Goal: Information Seeking & Learning: Learn about a topic

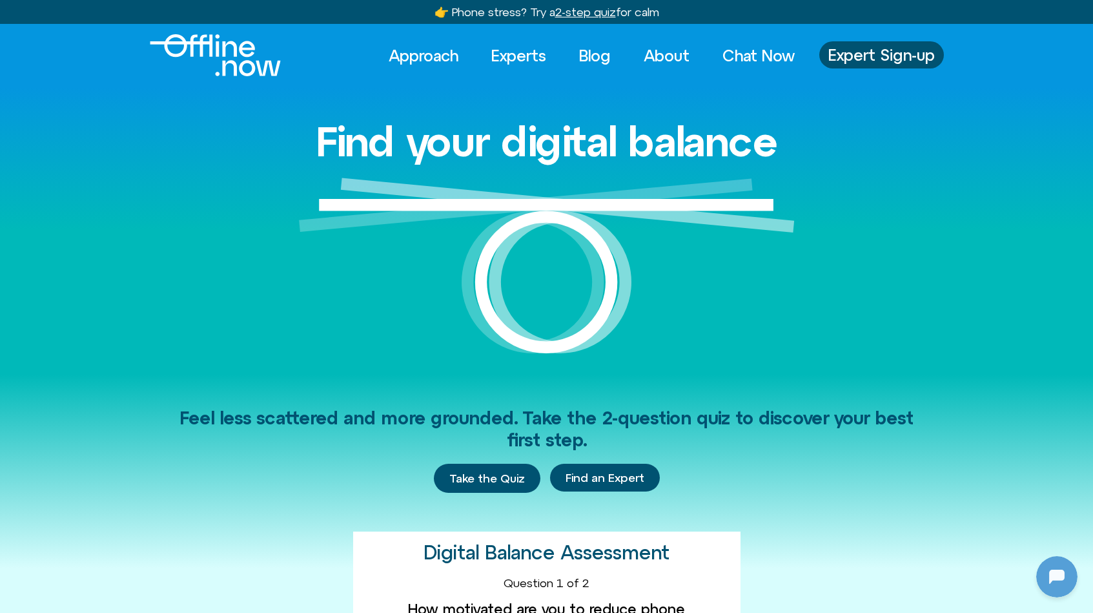
click at [589, 14] on u "2-step quiz" at bounding box center [585, 12] width 61 height 14
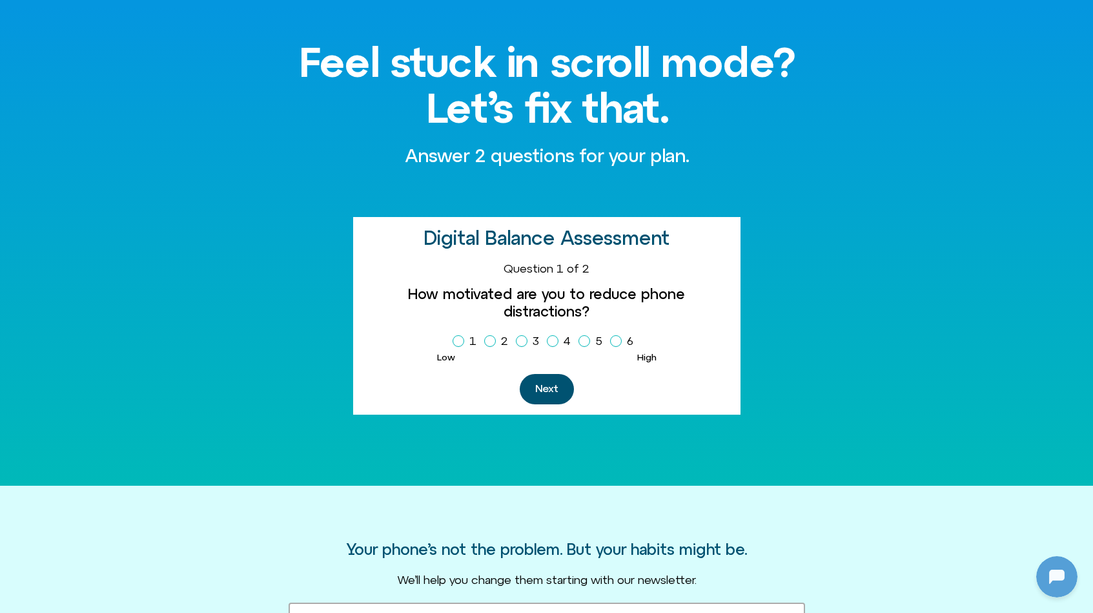
scroll to position [81, 0]
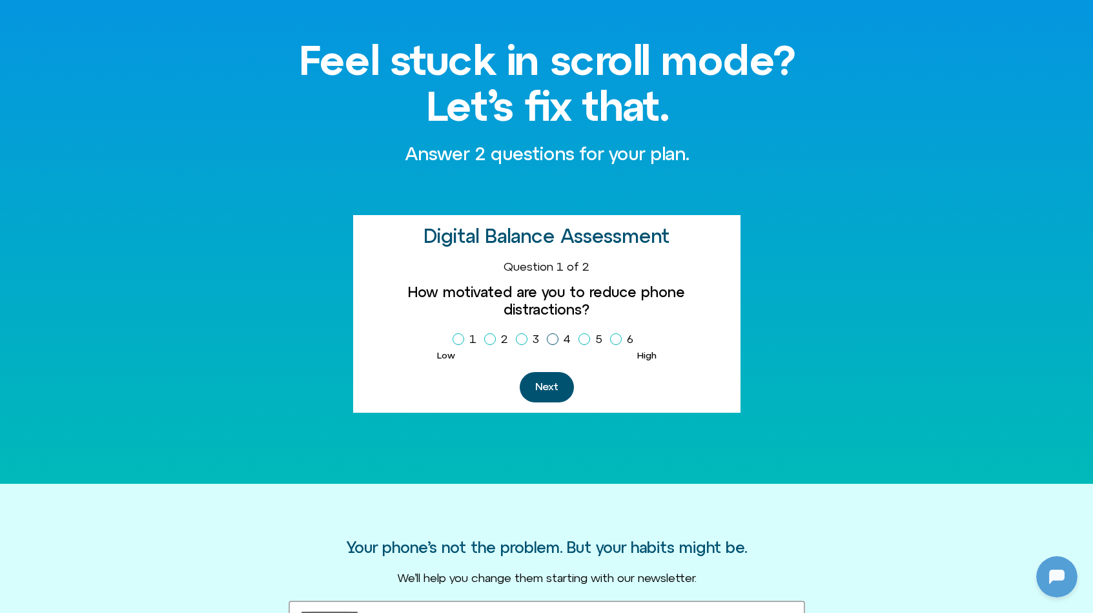
click at [552, 336] on icon "Homepage Sign Up" at bounding box center [553, 339] width 8 height 6
click at [553, 372] on button "Next" at bounding box center [547, 387] width 54 height 30
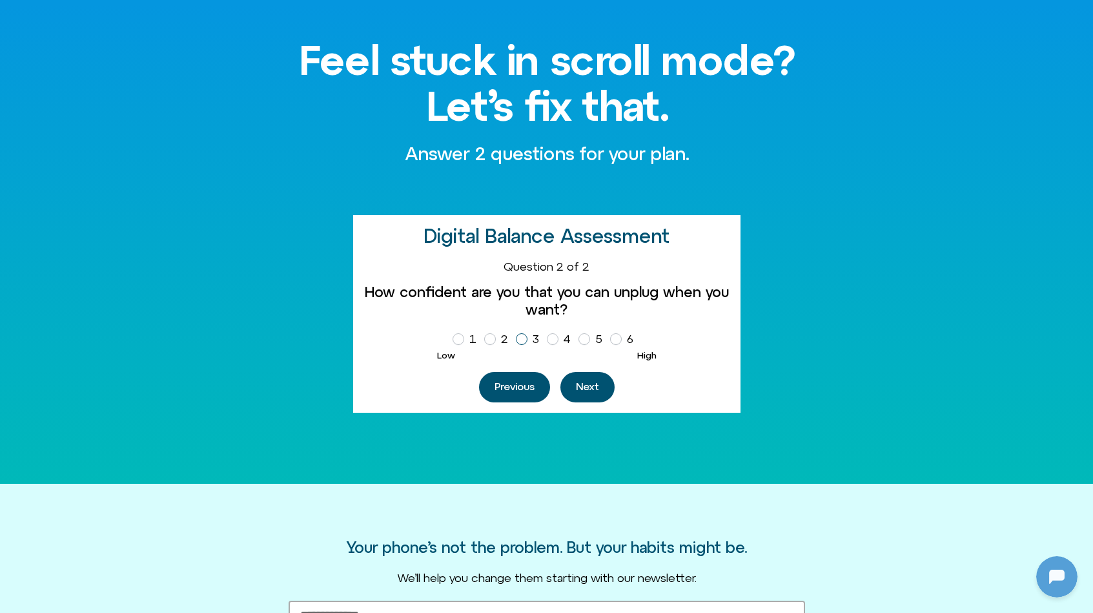
click at [519, 338] on icon "Homepage Sign Up" at bounding box center [522, 339] width 8 height 6
click at [592, 387] on button "Next" at bounding box center [587, 387] width 54 height 30
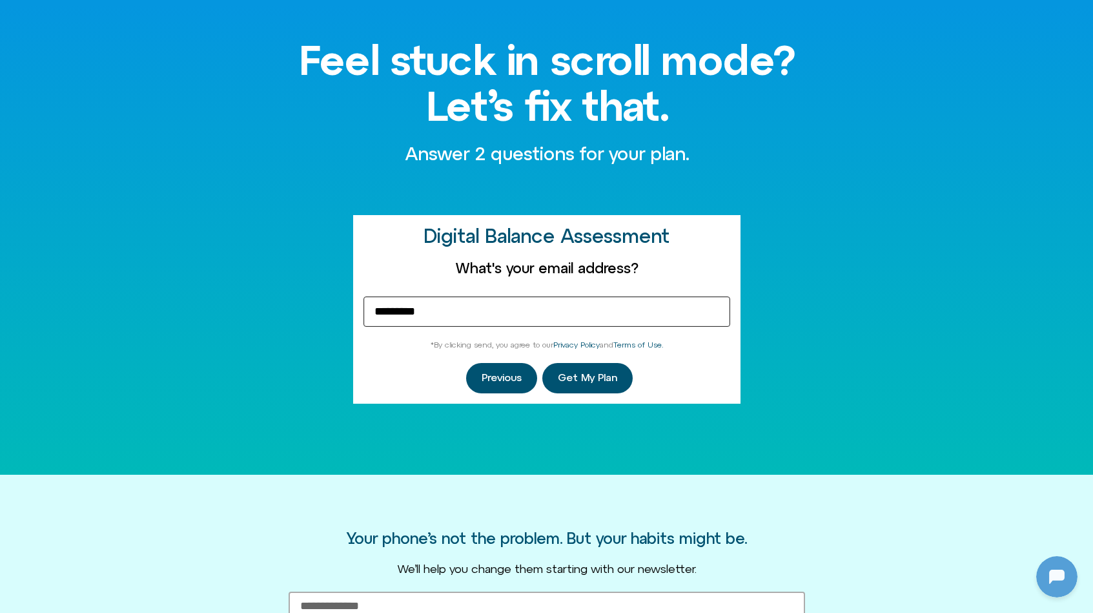
type input "*********"
click at [840, 390] on div "Feel stuck in scroll mode? Let’s fix that. Answer 2 questions for your plan. Di…" at bounding box center [546, 239] width 1093 height 469
click at [591, 375] on span "Get My Plan" at bounding box center [587, 378] width 59 height 12
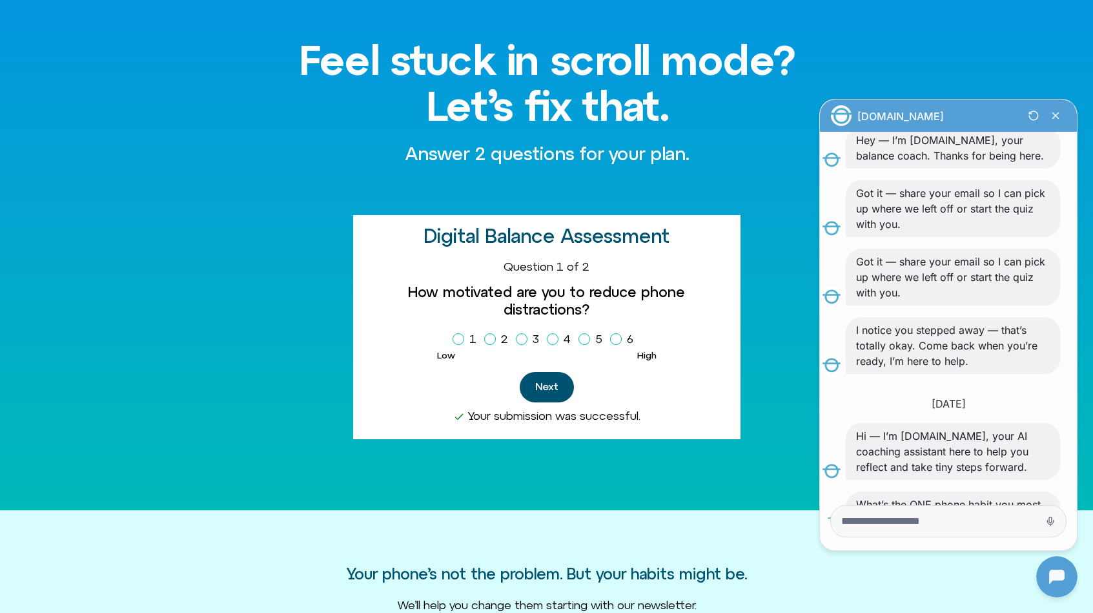
scroll to position [283, 0]
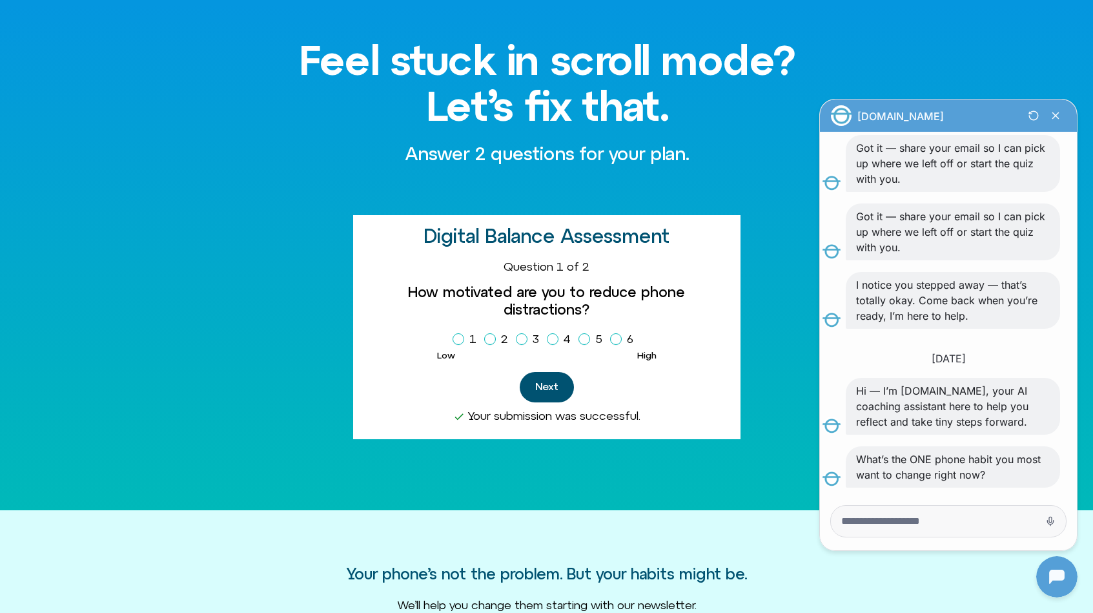
click at [1056, 118] on icon "Close Chatbot Button" at bounding box center [1056, 116] width 22 height 22
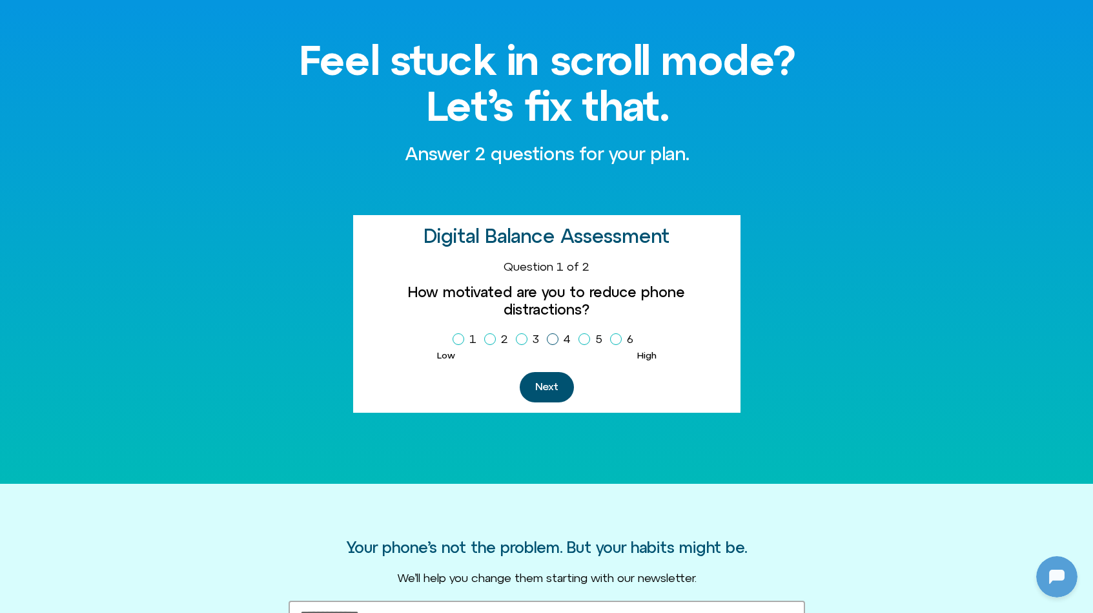
scroll to position [283, 0]
click at [554, 336] on icon "Homepage Sign Up" at bounding box center [553, 339] width 8 height 6
click at [554, 374] on button "Next" at bounding box center [547, 387] width 54 height 30
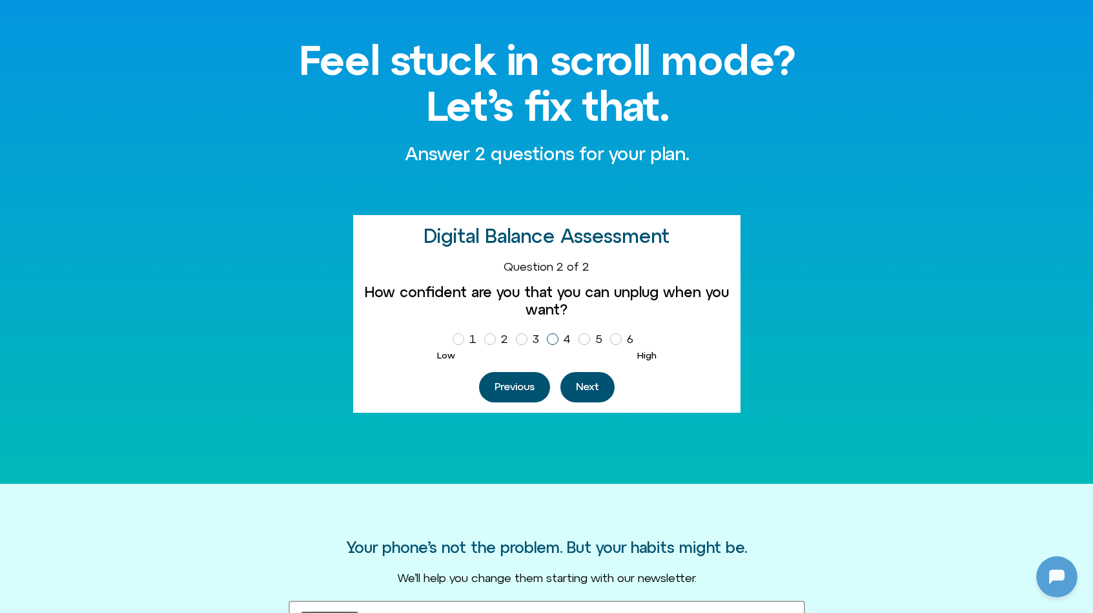
click at [550, 336] on icon "Homepage Sign Up" at bounding box center [553, 339] width 8 height 6
click at [589, 375] on button "Next" at bounding box center [587, 387] width 54 height 30
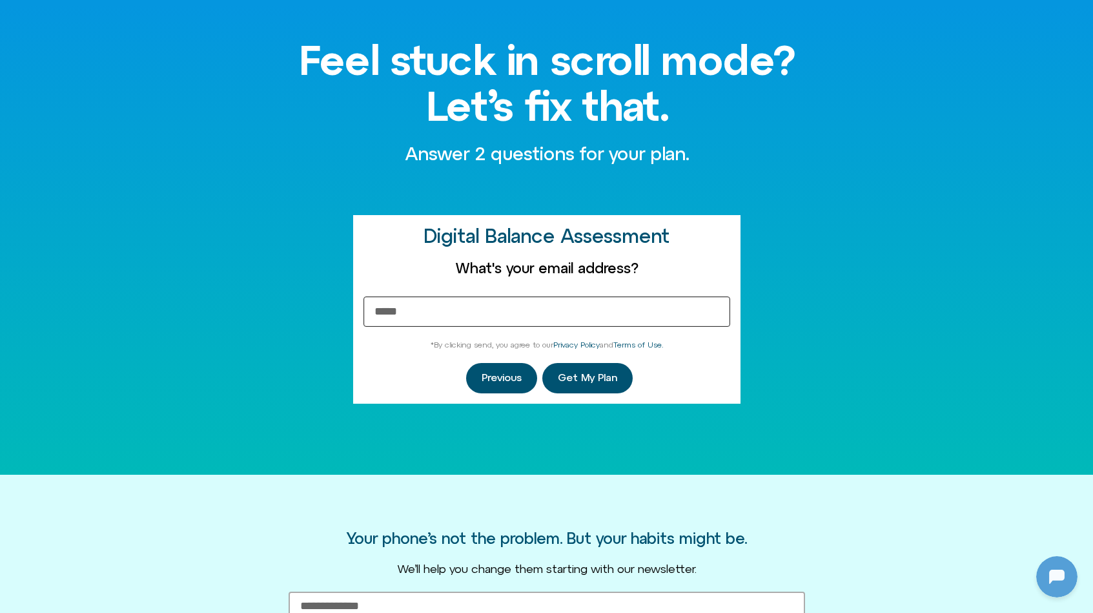
click at [556, 313] on input "Email Address" at bounding box center [547, 311] width 367 height 30
click at [817, 349] on div "Feel stuck in scroll mode? Let’s fix that. Answer 2 questions for your plan. Di…" at bounding box center [547, 239] width 553 height 469
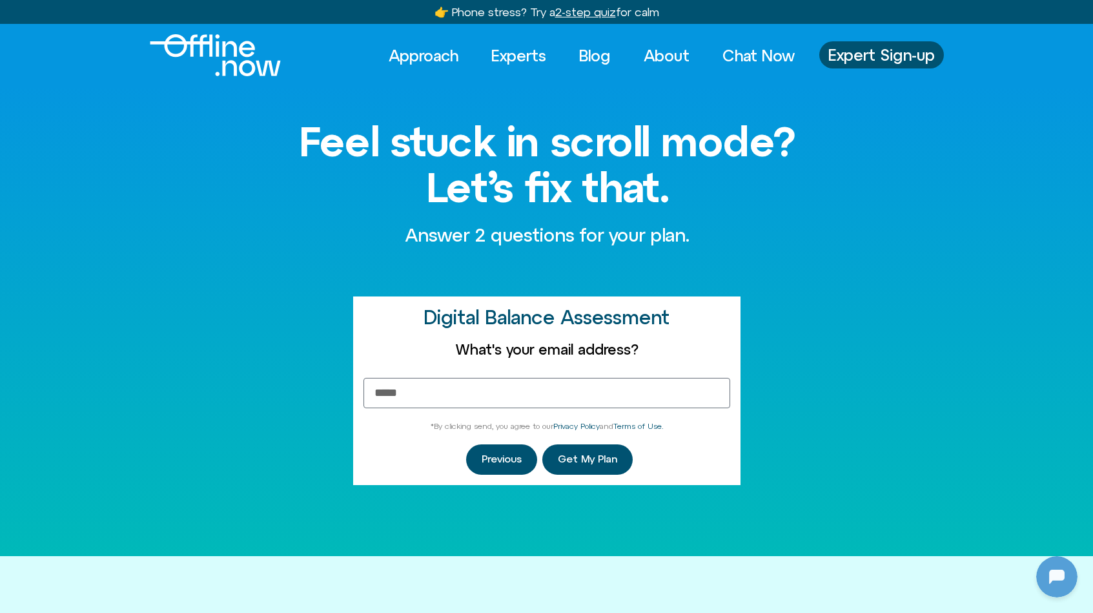
scroll to position [-1, 0]
click at [213, 45] on img "Logo" at bounding box center [215, 55] width 131 height 42
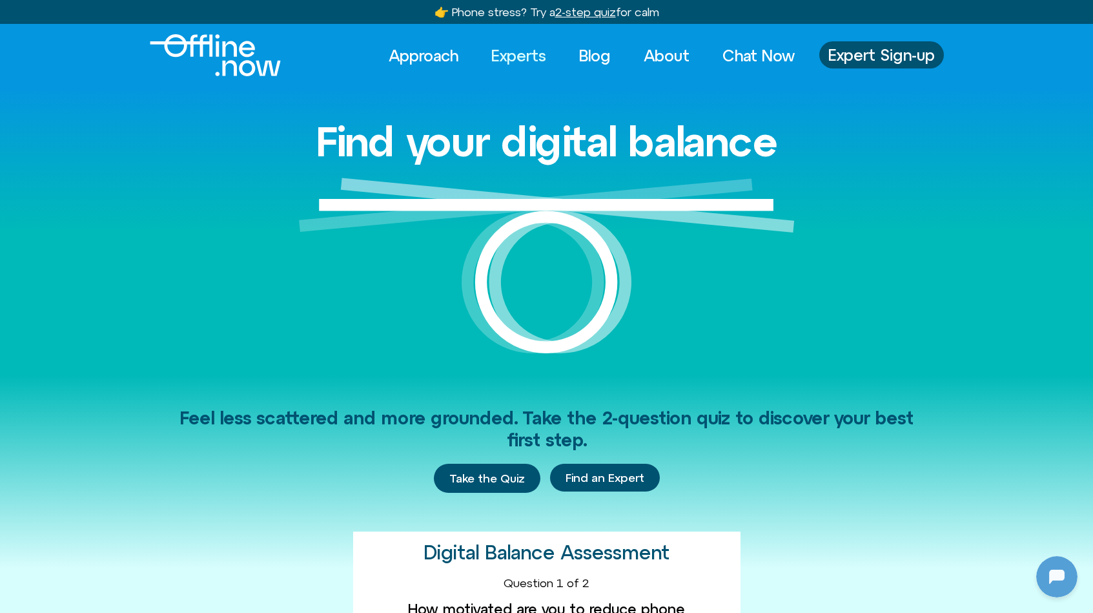
click at [531, 56] on link "Experts" at bounding box center [519, 55] width 78 height 28
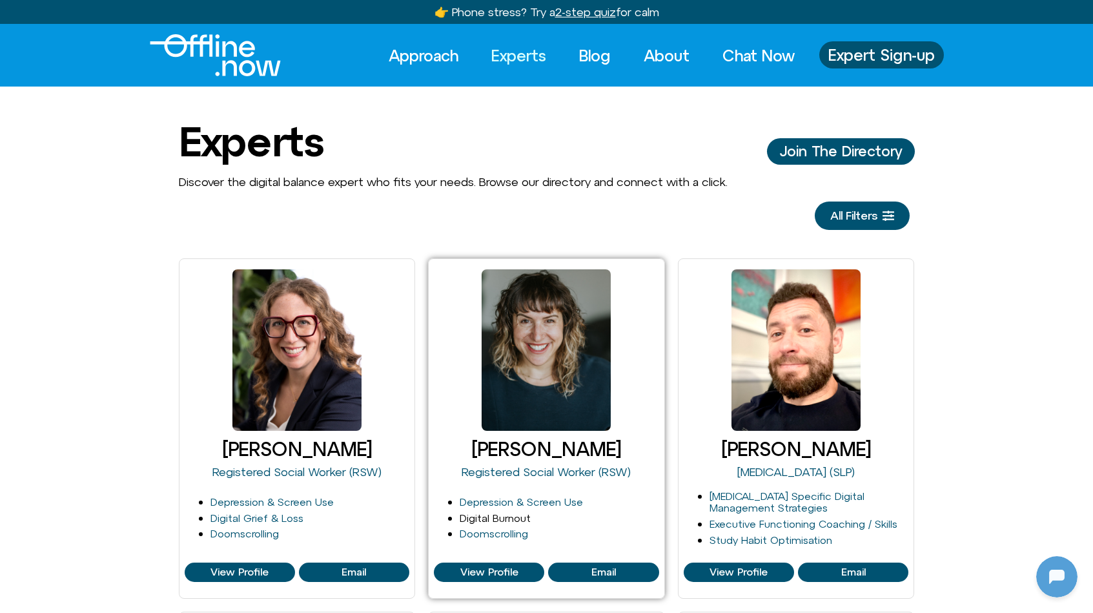
scroll to position [266, 0]
click at [482, 513] on link "Digital Burnout" at bounding box center [495, 518] width 71 height 12
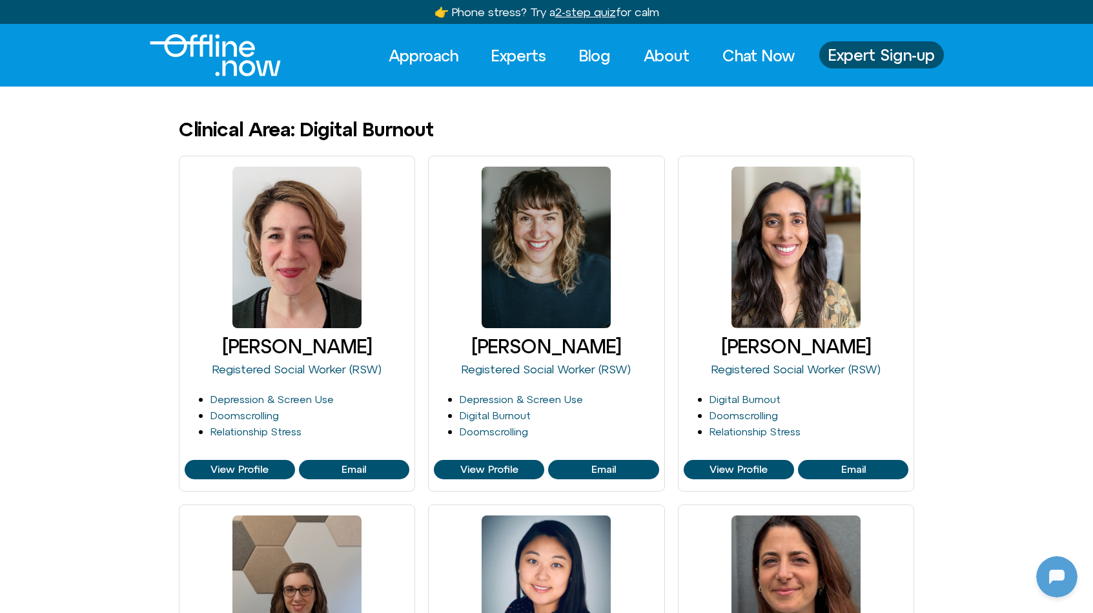
scroll to position [283, 0]
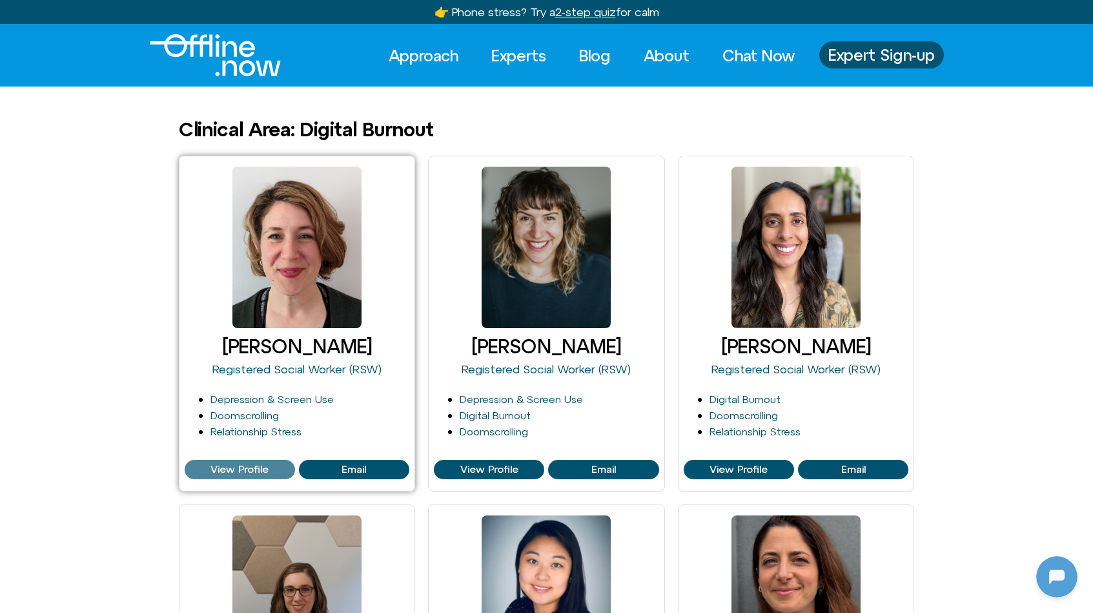
click at [261, 464] on span "View Profile" at bounding box center [239, 470] width 58 height 12
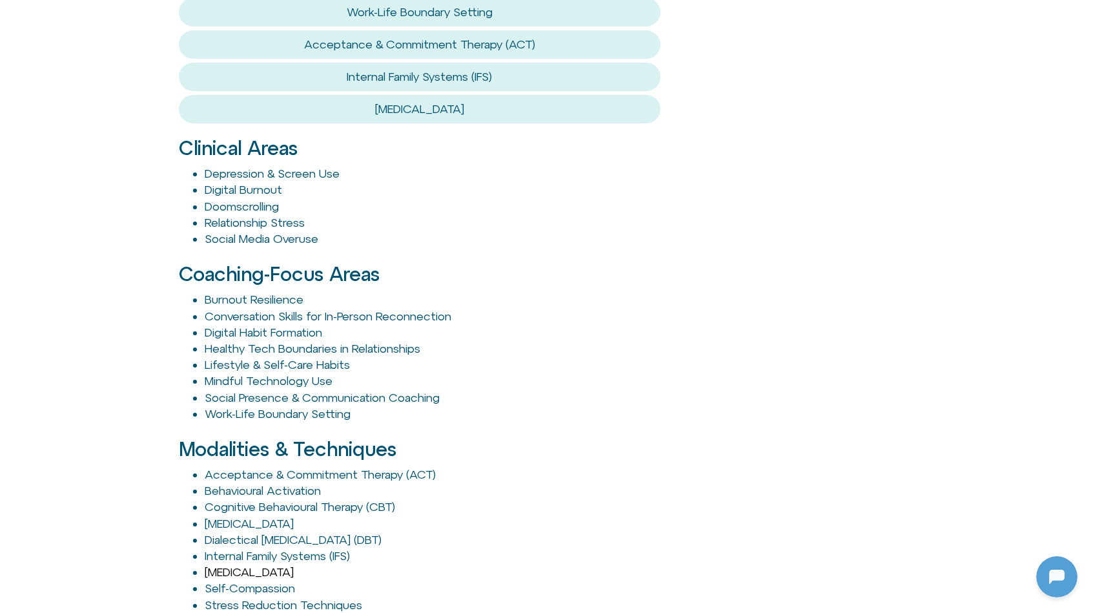
scroll to position [1321, 0]
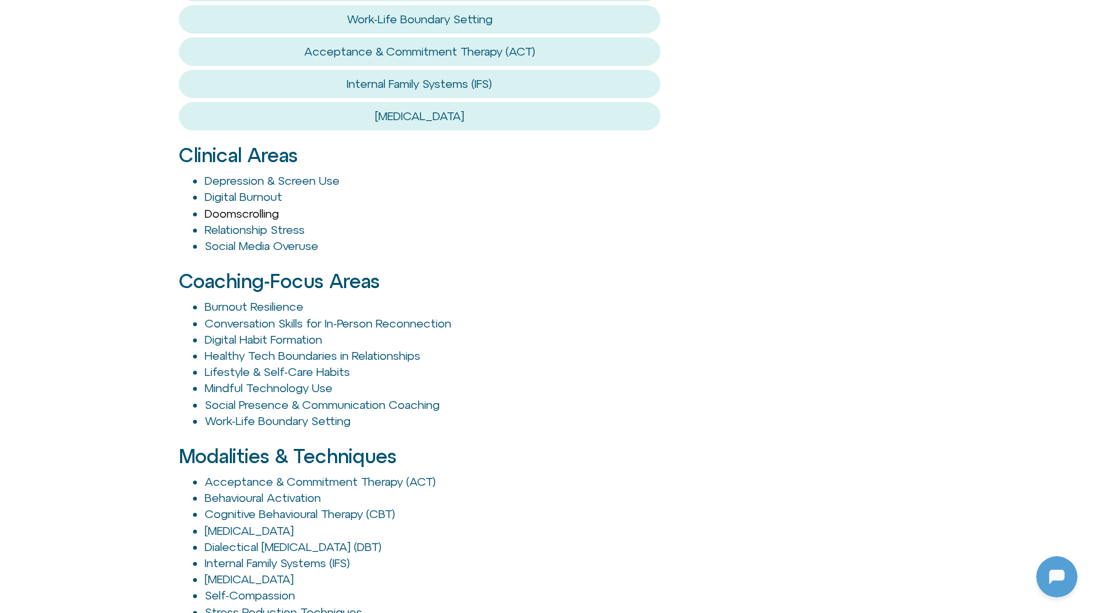
click at [224, 215] on link "Doomscrolling" at bounding box center [242, 214] width 74 height 14
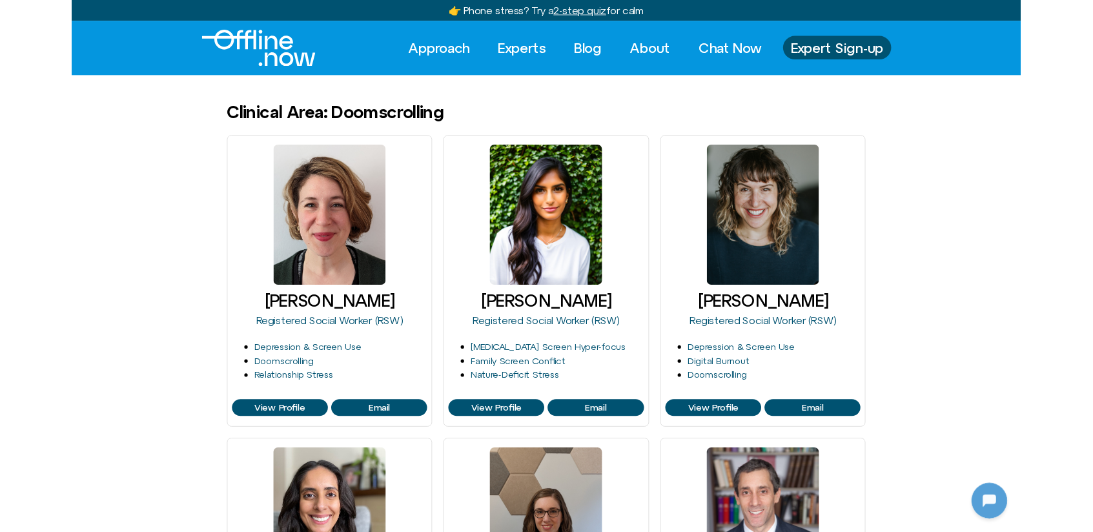
scroll to position [283, 0]
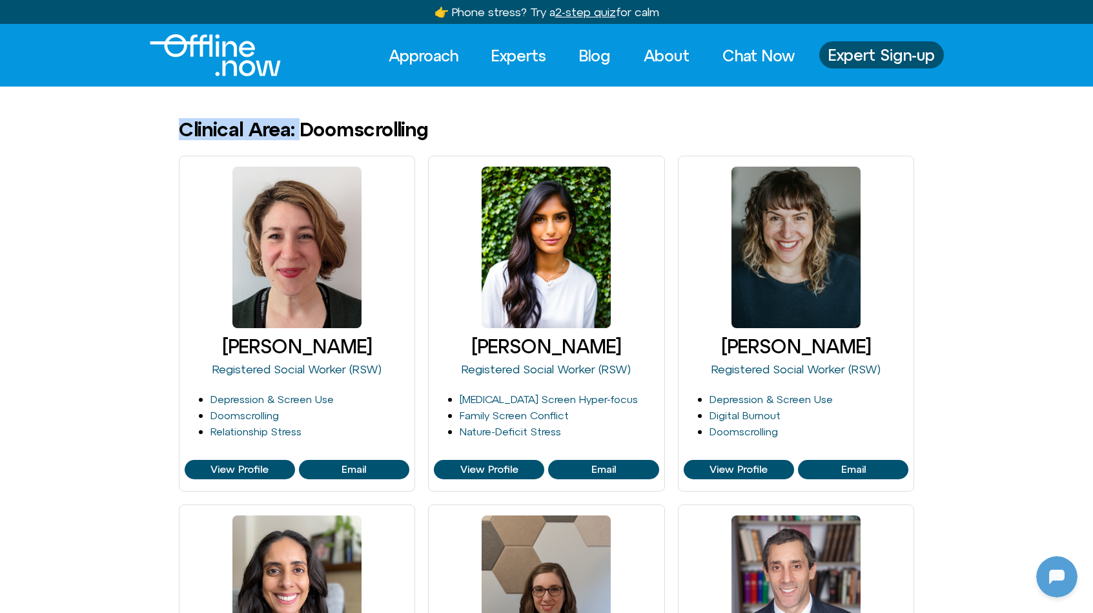
drag, startPoint x: 308, startPoint y: 130, endPoint x: 174, endPoint y: 128, distance: 134.3
click at [174, 128] on div "Clinical Area: Doomscrolling" at bounding box center [546, 129] width 1093 height 21
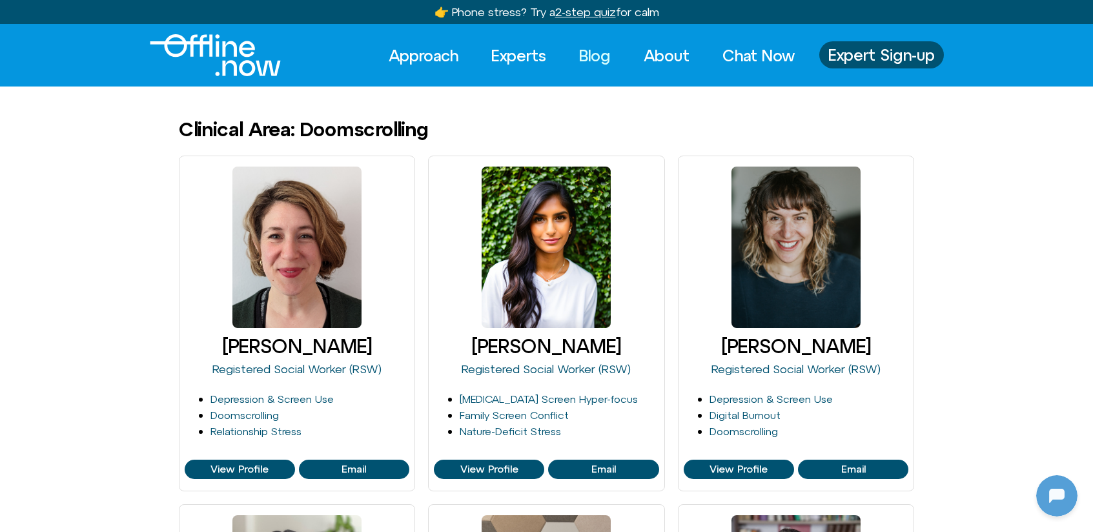
click at [582, 54] on link "Blog" at bounding box center [595, 55] width 55 height 28
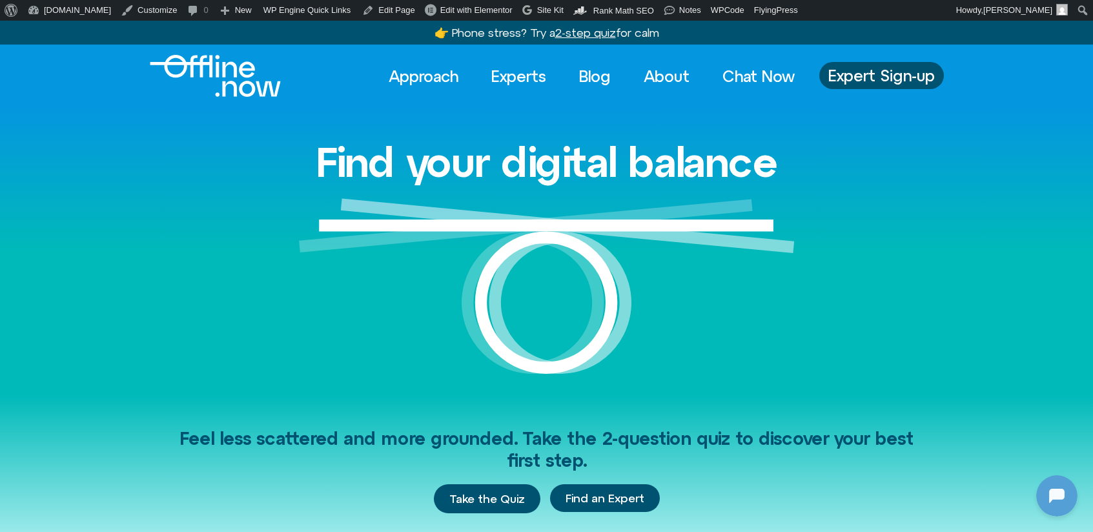
scroll to position [283, 0]
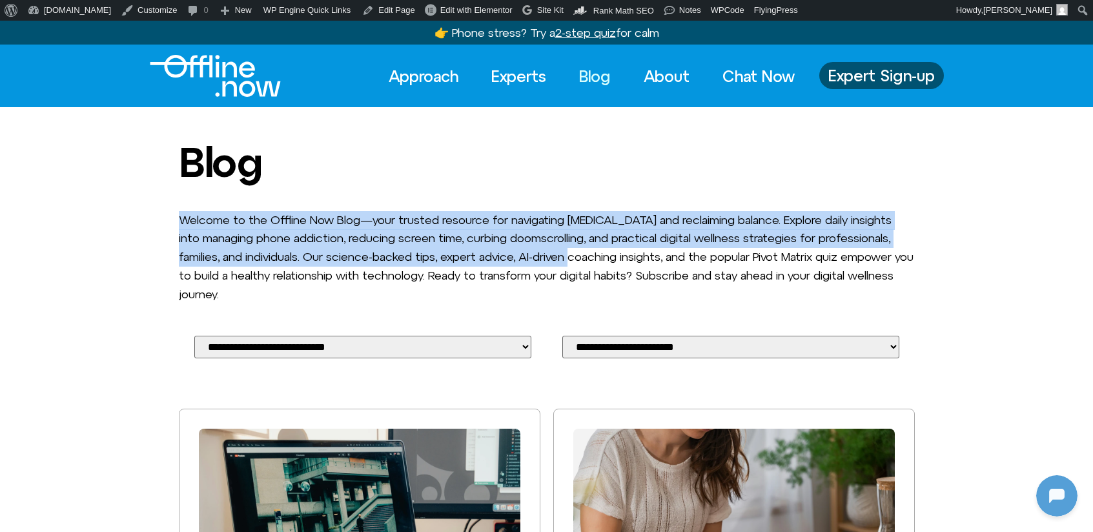
scroll to position [283, 0]
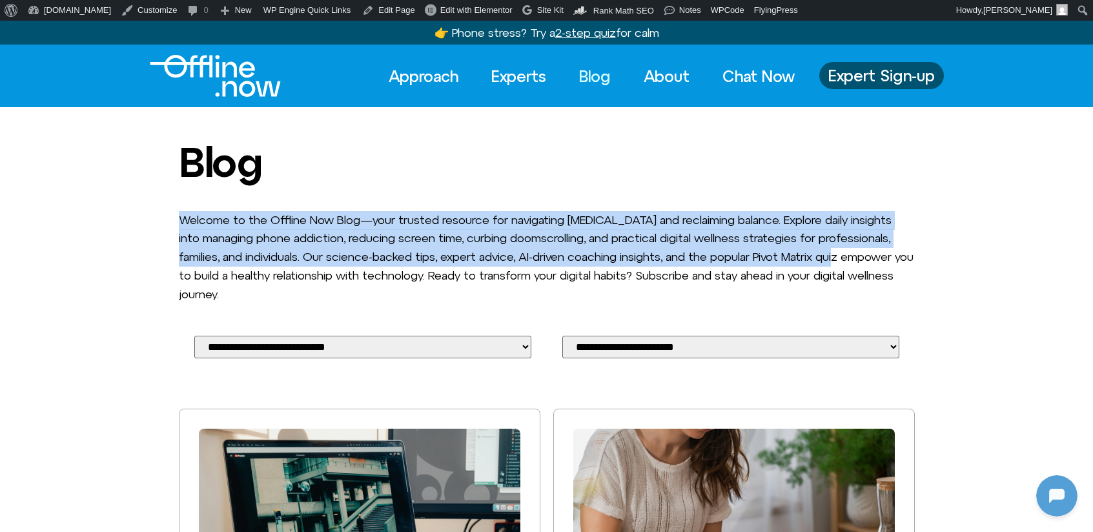
drag, startPoint x: 182, startPoint y: 212, endPoint x: 889, endPoint y: 256, distance: 708.4
click at [889, 256] on div "Welcome to the Offline Now Blog—your trusted resource for navigating [MEDICAL_D…" at bounding box center [547, 257] width 736 height 93
click at [889, 256] on div "Welcome to the Offline Now Blog—your trusted resource for navigating digital de…" at bounding box center [547, 257] width 736 height 93
drag, startPoint x: 870, startPoint y: 255, endPoint x: 167, endPoint y: 223, distance: 703.9
click at [167, 223] on div "Welcome to the Offline Now Blog—your trusted resource for navigating digital de…" at bounding box center [546, 257] width 1093 height 93
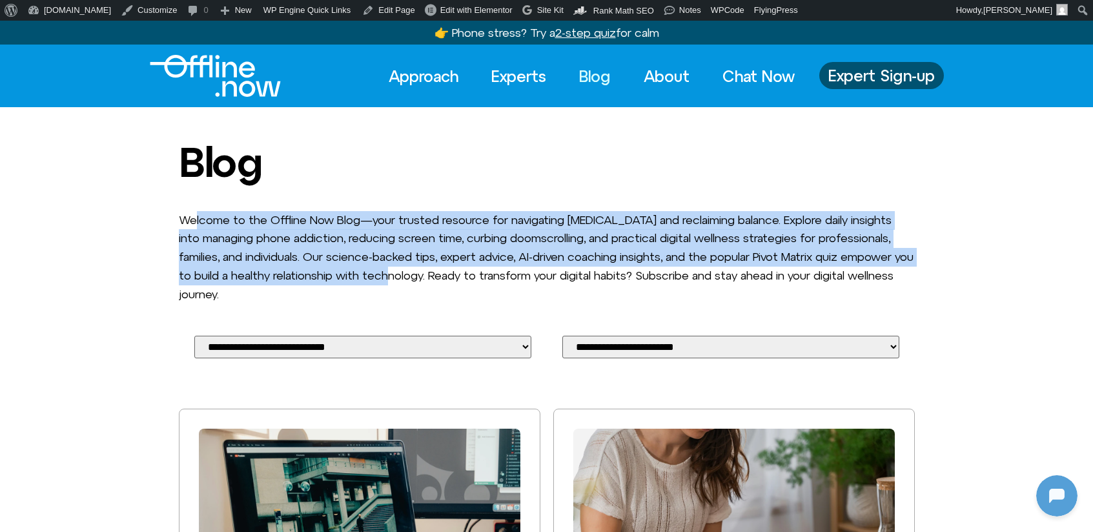
drag, startPoint x: 194, startPoint y: 220, endPoint x: 477, endPoint y: 262, distance: 286.0
click at [477, 262] on div "Welcome to the Offline Now Blog—your trusted resource for navigating digital de…" at bounding box center [547, 257] width 736 height 93
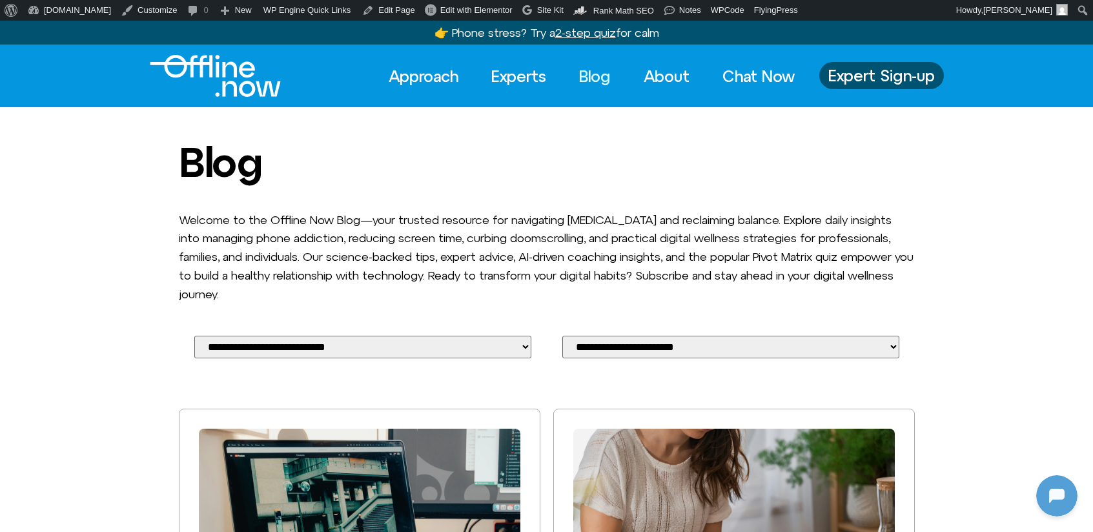
drag, startPoint x: 186, startPoint y: 221, endPoint x: 385, endPoint y: 223, distance: 199.5
click at [385, 223] on span "Welcome to the Offline Now Blog—your trusted resource for navigating digital de…" at bounding box center [546, 257] width 735 height 88
